Goal: Obtain resource: Obtain resource

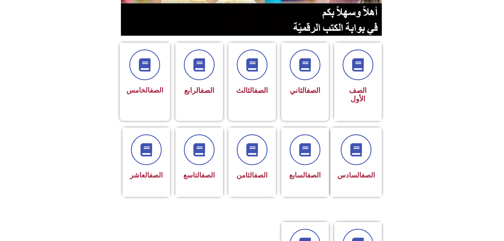
scroll to position [132, 0]
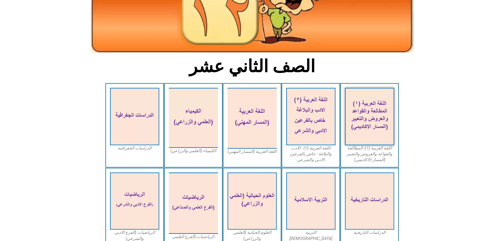
scroll to position [106, 0]
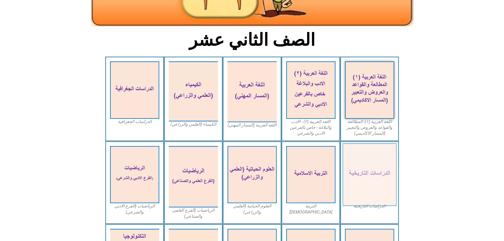
click at [349, 161] on img at bounding box center [369, 174] width 54 height 63
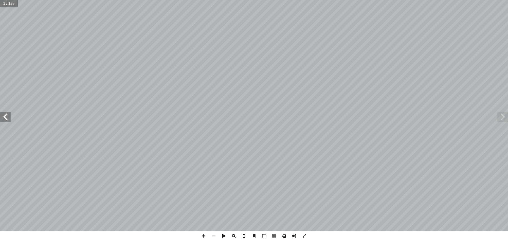
click at [264, 235] on span at bounding box center [264, 236] width 10 height 10
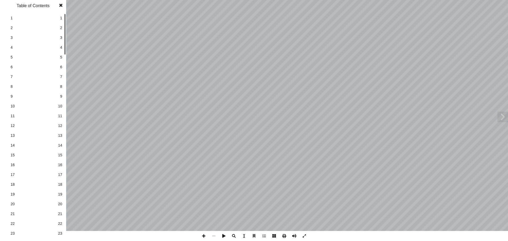
click at [56, 107] on link "10 10" at bounding box center [32, 106] width 59 height 10
click at [61, 96] on span "9" at bounding box center [61, 97] width 2 height 6
click at [284, 237] on span at bounding box center [284, 236] width 10 height 10
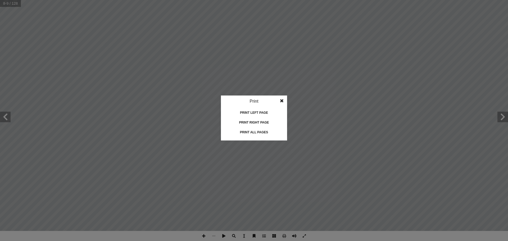
click at [255, 134] on div "Print all pages" at bounding box center [253, 132] width 53 height 8
